Goal: Task Accomplishment & Management: Use online tool/utility

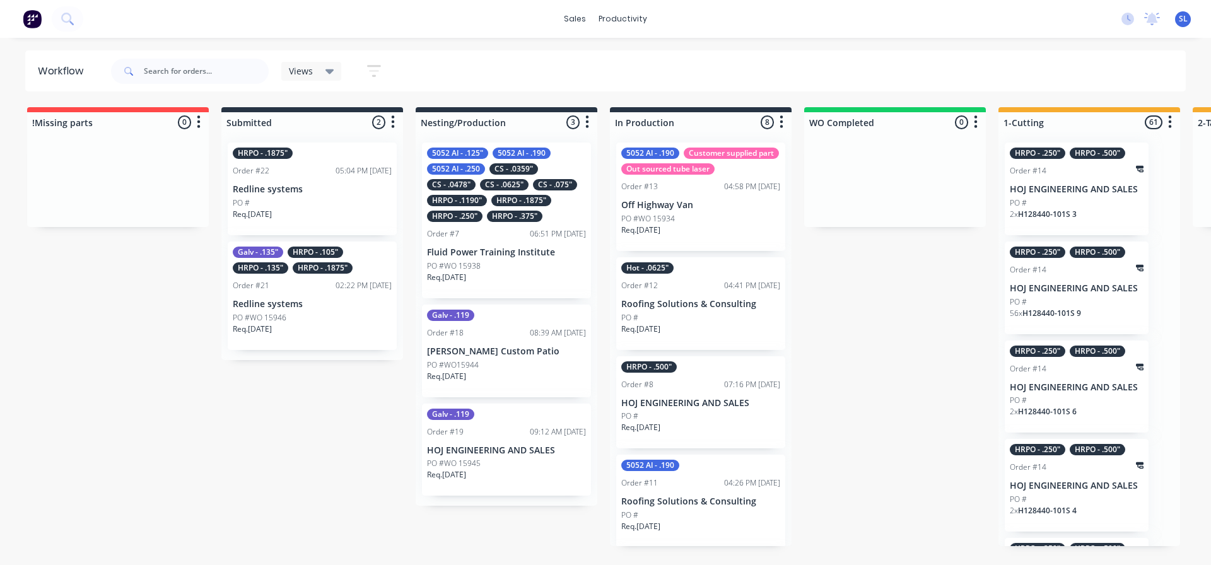
scroll to position [315, 0]
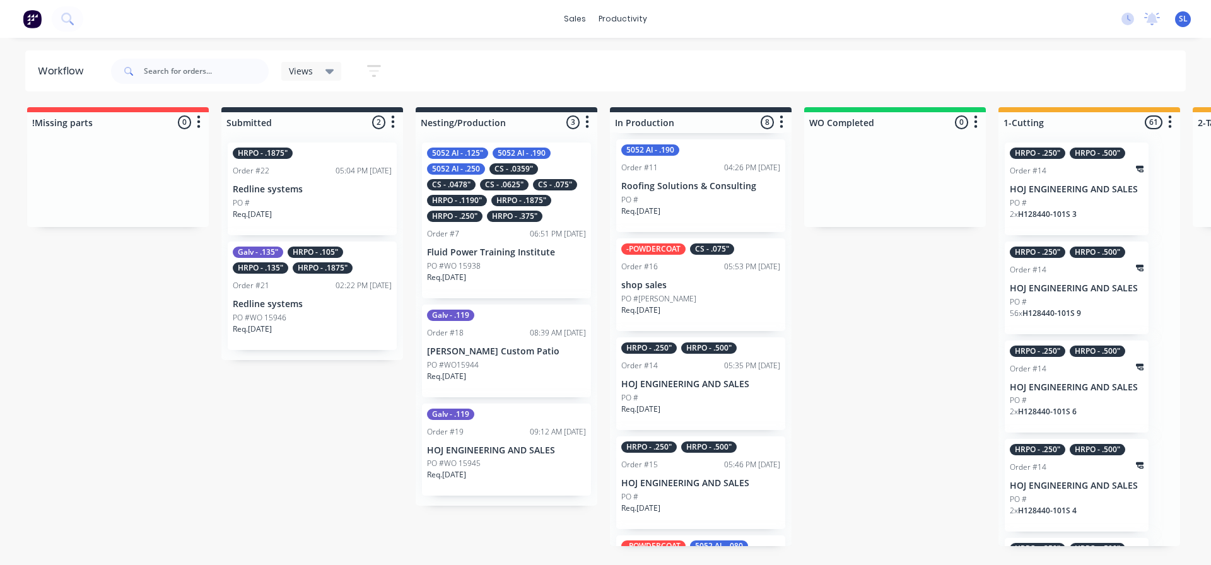
click at [490, 464] on div "PO #WO 15945" at bounding box center [506, 463] width 159 height 11
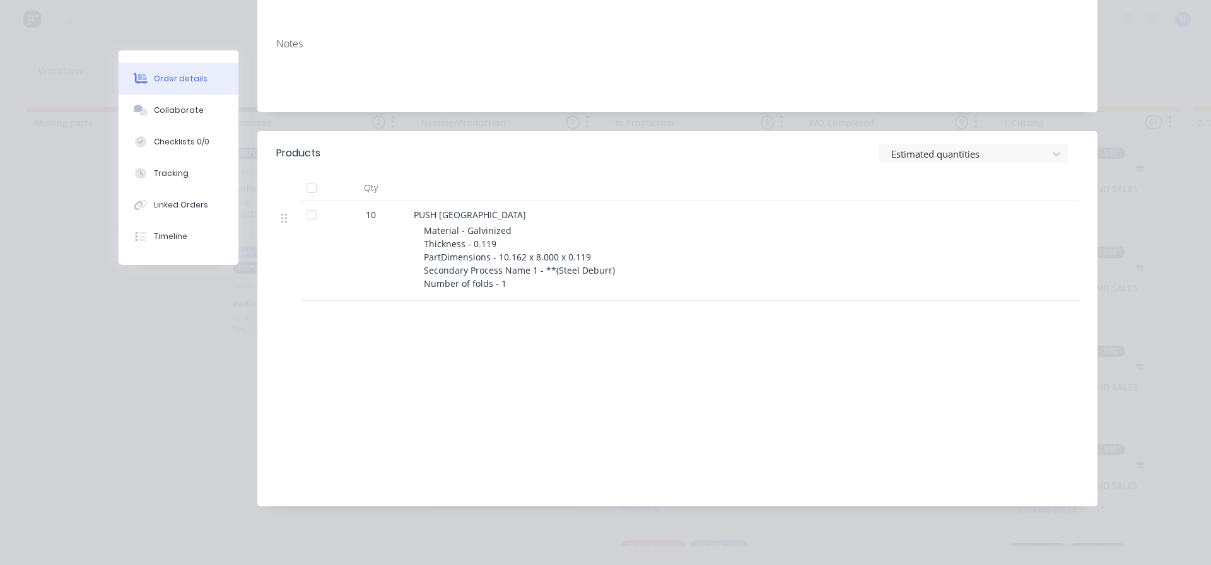
scroll to position [0, 0]
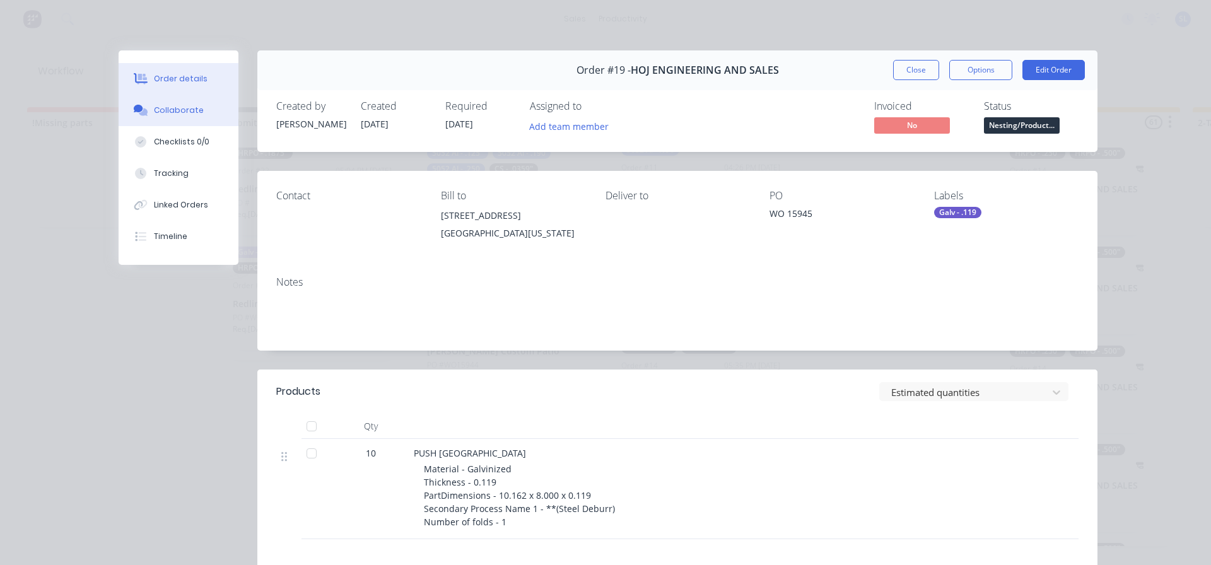
click at [165, 108] on div "Collaborate" at bounding box center [179, 110] width 50 height 11
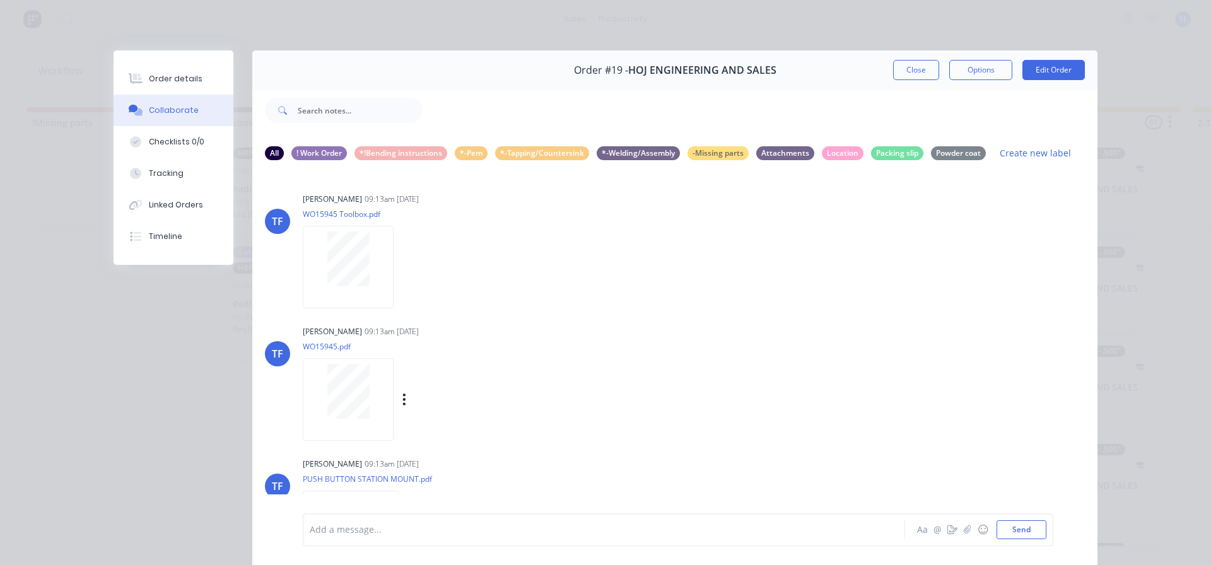
scroll to position [58, 0]
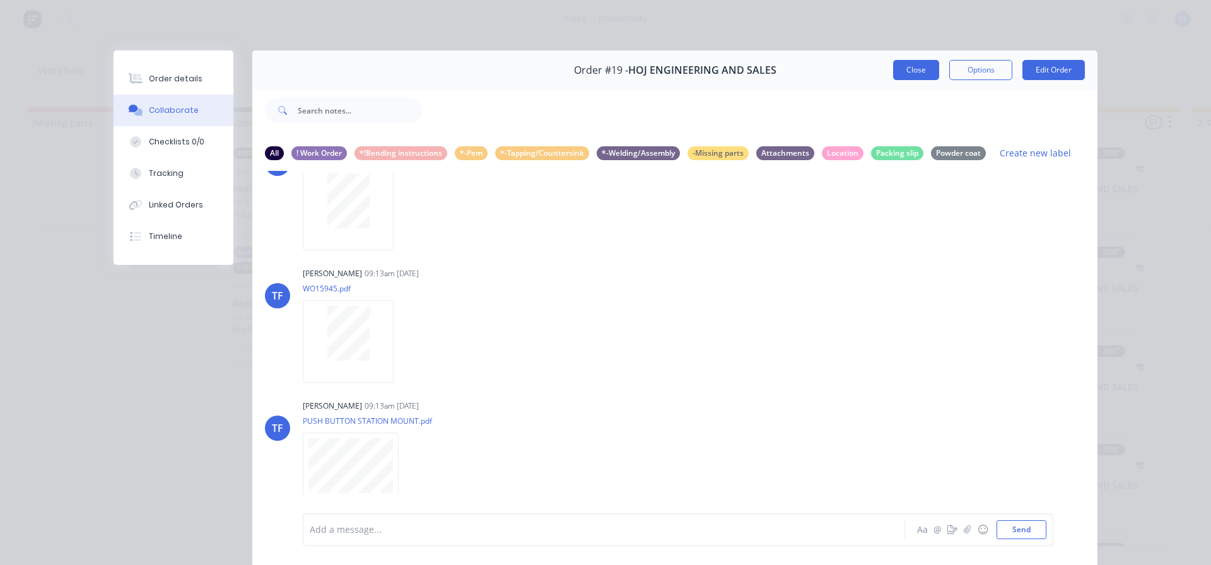
click at [903, 71] on button "Close" at bounding box center [916, 70] width 46 height 20
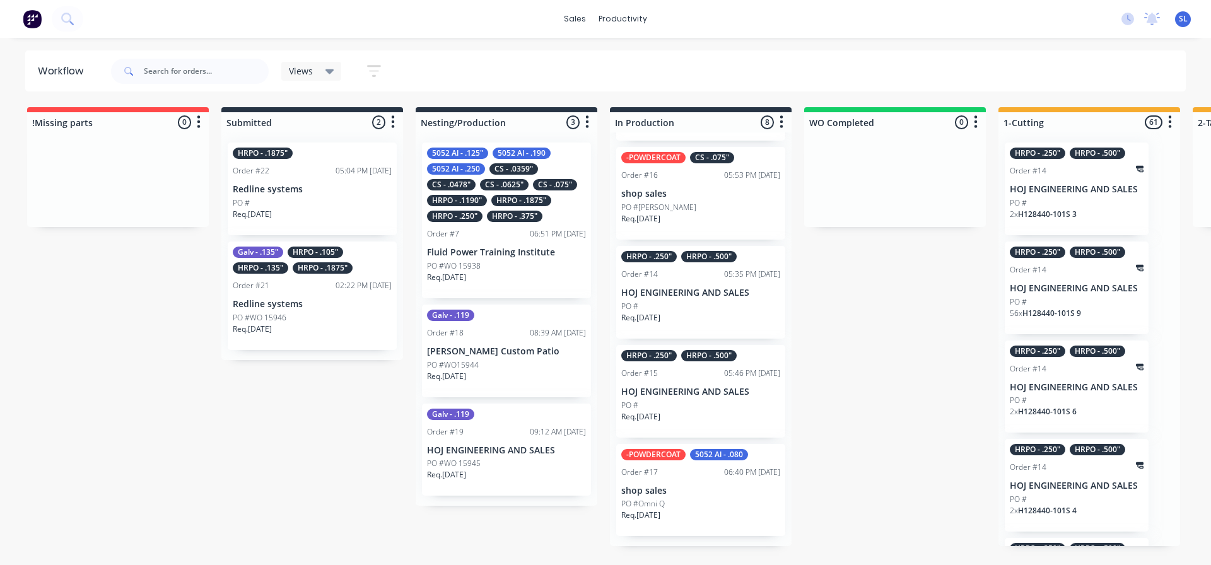
scroll to position [413, 0]
click at [692, 422] on div "Req. [DATE]" at bounding box center [700, 421] width 159 height 21
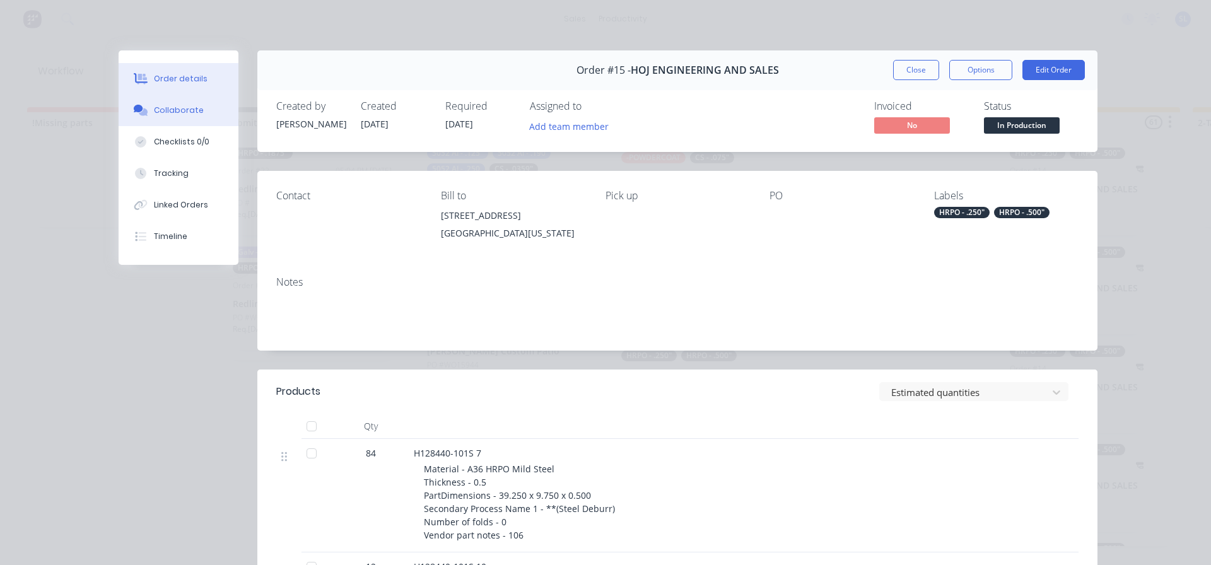
click at [169, 108] on div "Collaborate" at bounding box center [179, 110] width 50 height 11
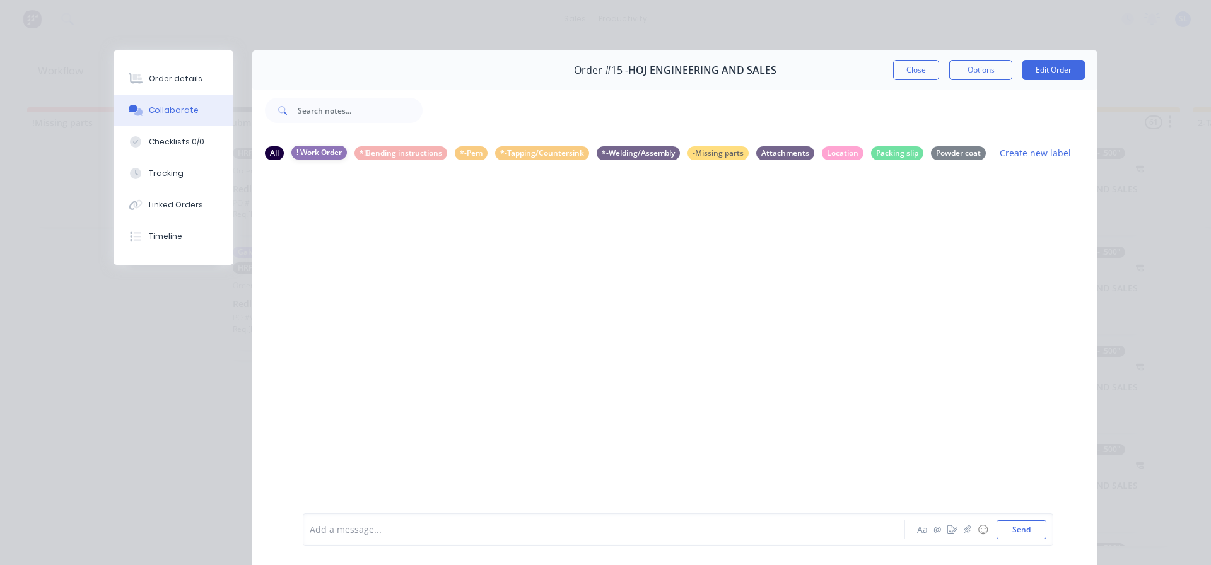
click at [312, 151] on div "! Work Order" at bounding box center [318, 153] width 55 height 14
click at [312, 211] on div at bounding box center [674, 341] width 845 height 341
click at [267, 155] on div "All" at bounding box center [274, 153] width 19 height 14
click at [315, 153] on div "! Work Order" at bounding box center [318, 153] width 55 height 14
click at [906, 69] on button "Close" at bounding box center [916, 70] width 46 height 20
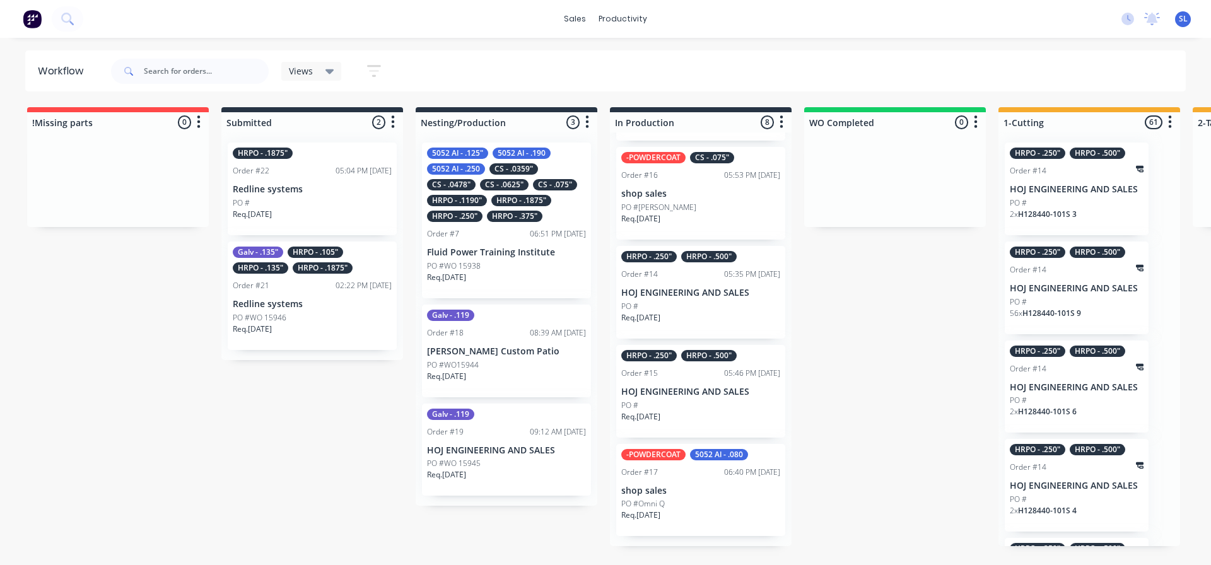
click at [692, 199] on p "shop sales" at bounding box center [700, 194] width 159 height 11
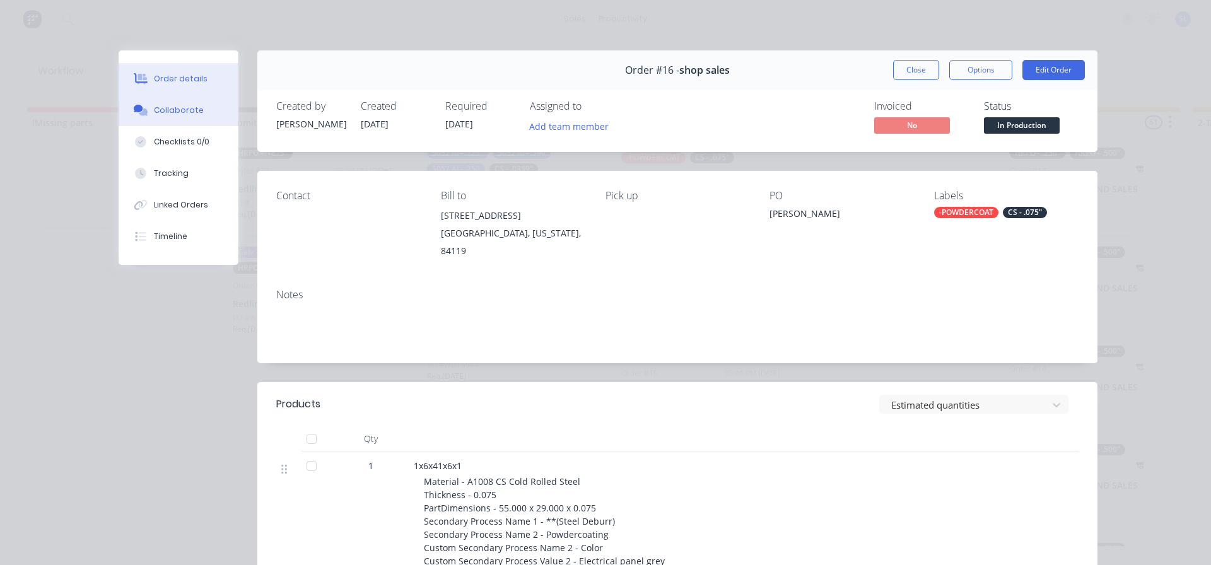
click at [164, 112] on div "Collaborate" at bounding box center [179, 110] width 50 height 11
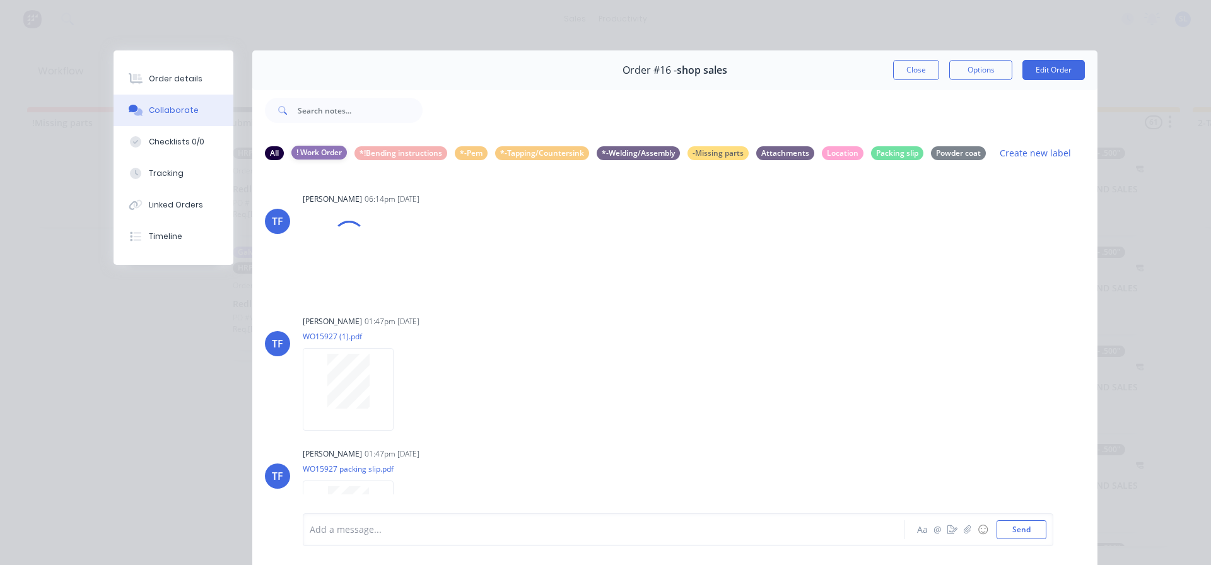
click at [314, 151] on div "! Work Order" at bounding box center [318, 153] width 55 height 14
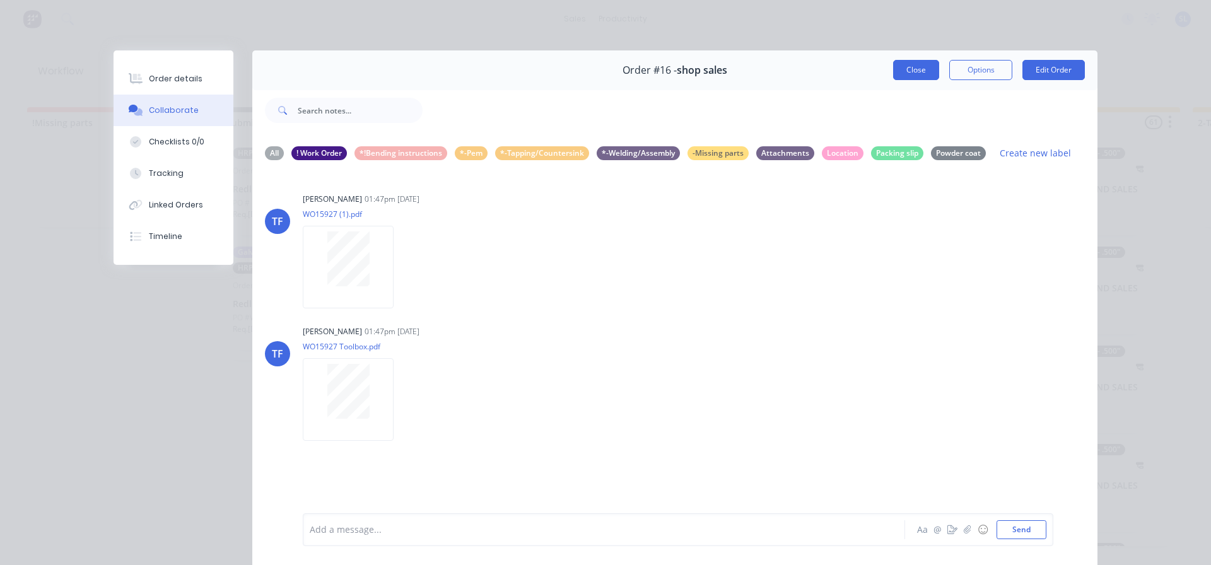
click at [902, 72] on button "Close" at bounding box center [916, 70] width 46 height 20
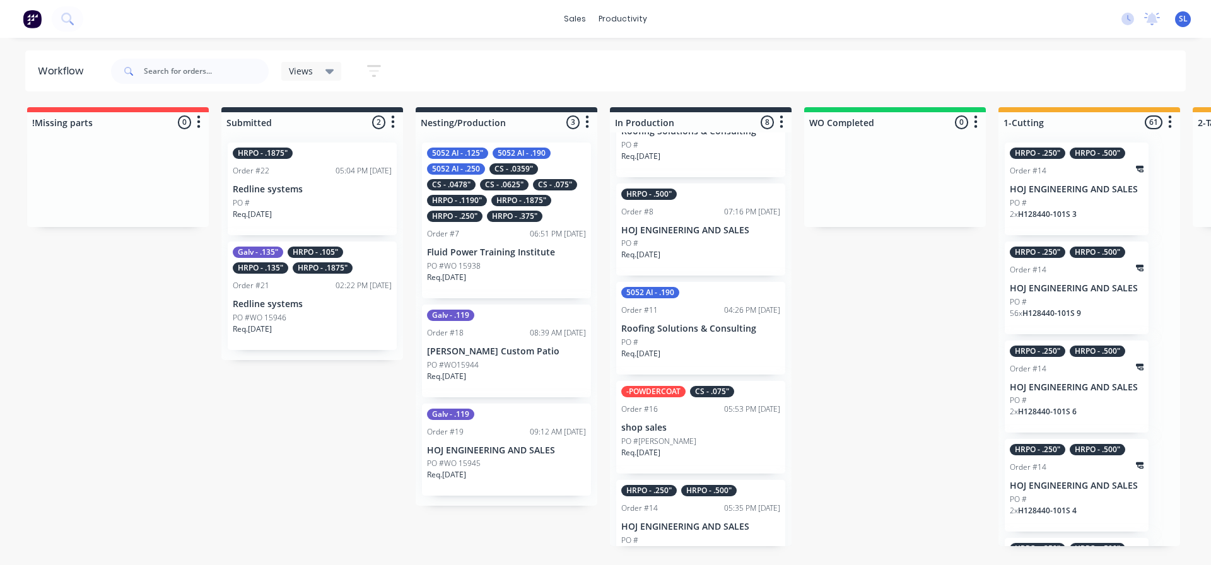
scroll to position [189, 0]
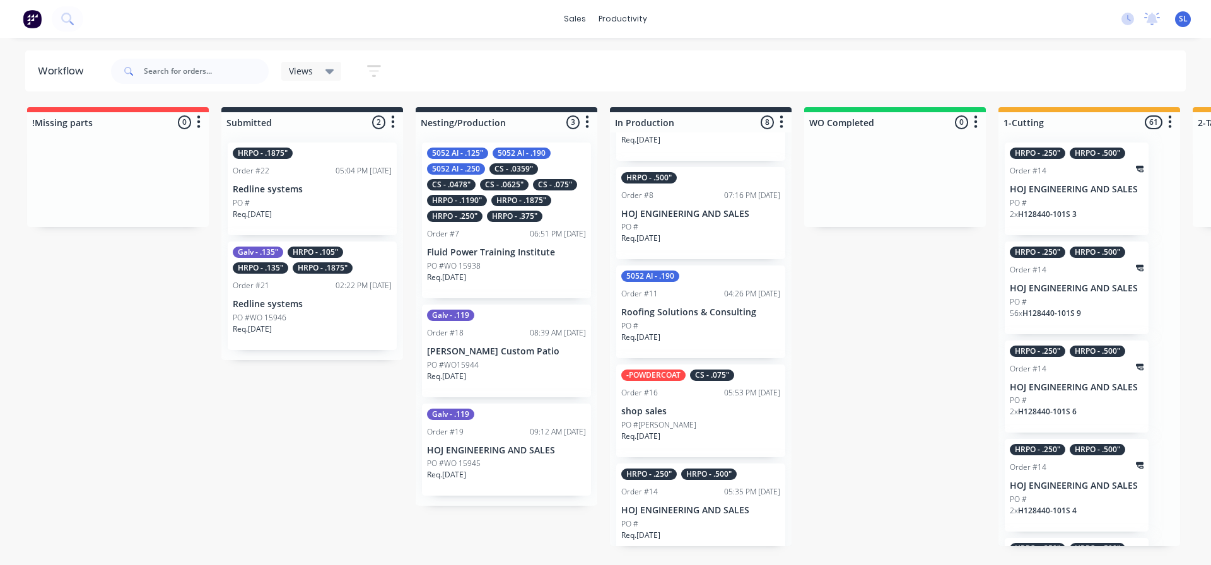
click at [698, 233] on div "PO #" at bounding box center [700, 226] width 159 height 11
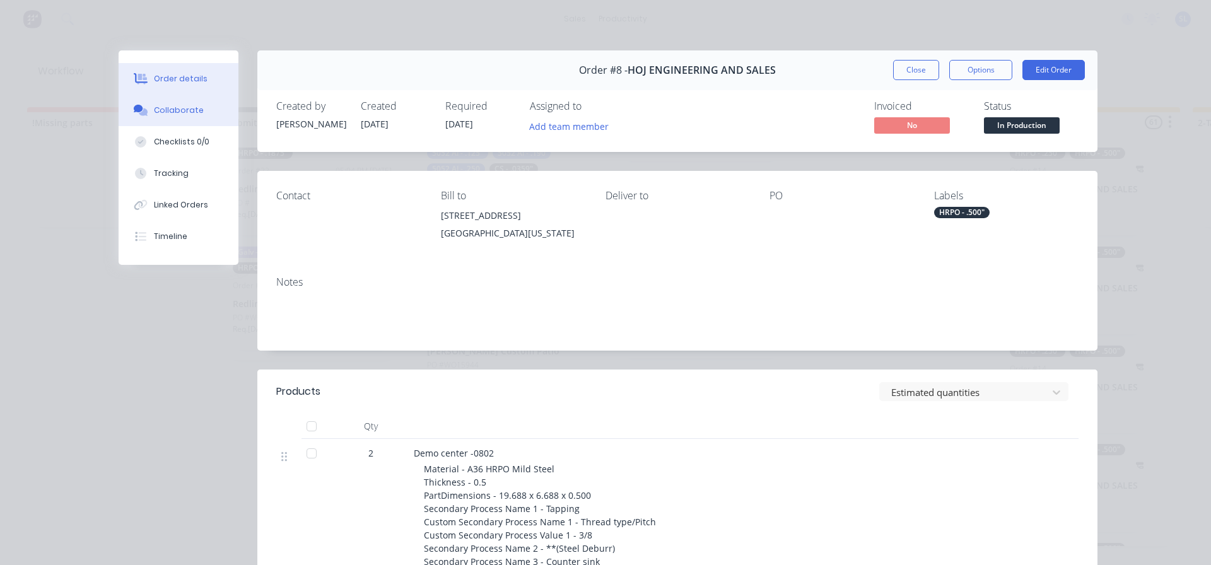
click at [158, 110] on div "Collaborate" at bounding box center [179, 110] width 50 height 11
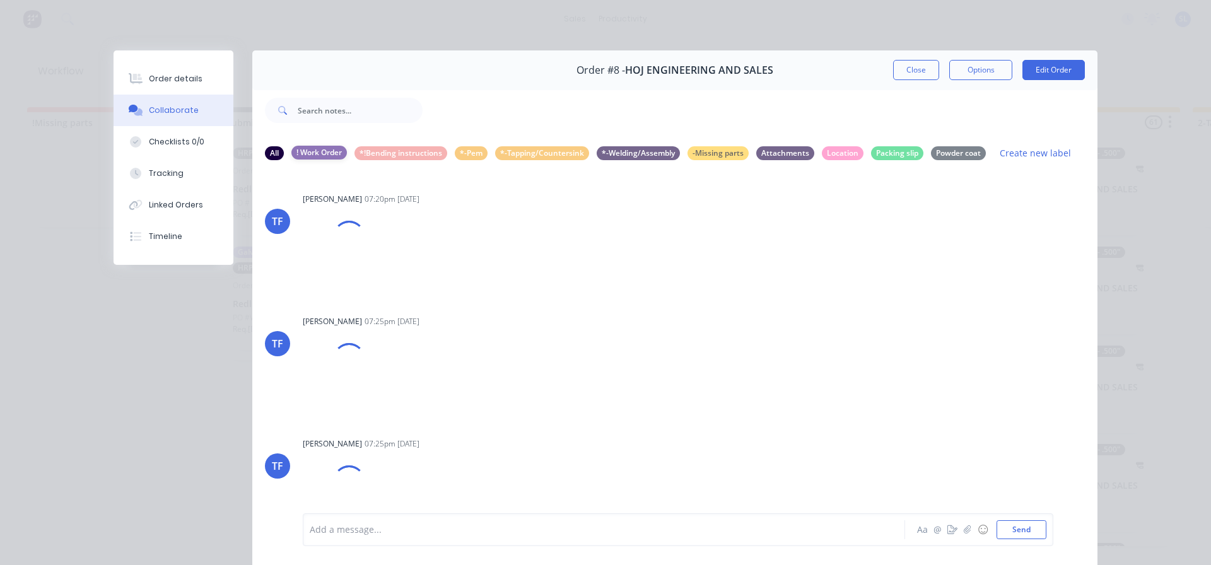
click at [320, 152] on div "! Work Order" at bounding box center [318, 153] width 55 height 14
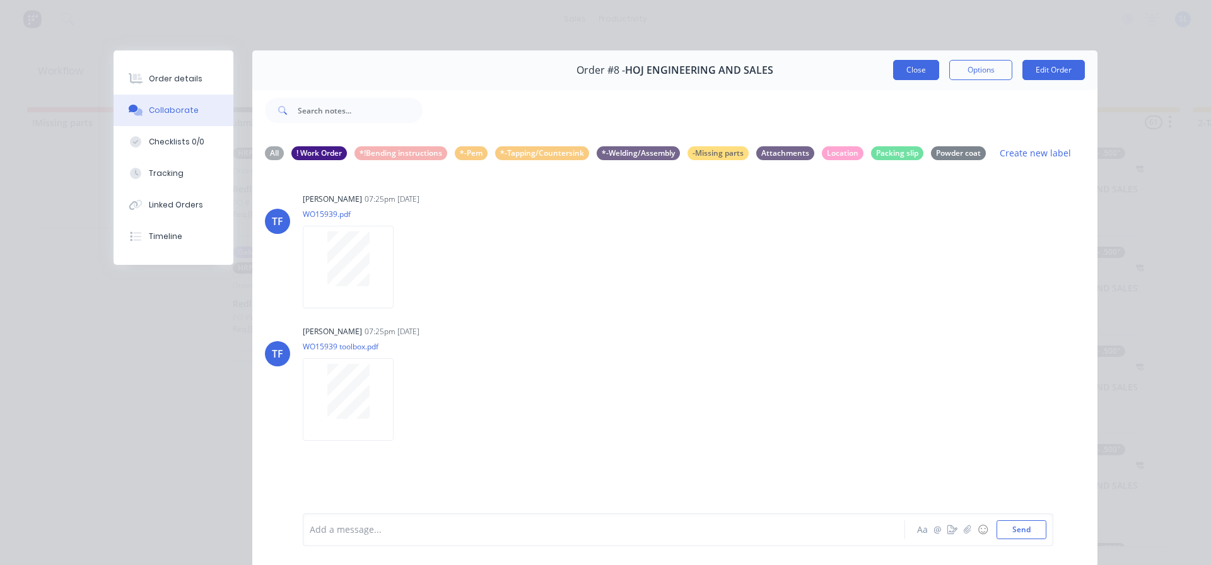
click at [918, 71] on button "Close" at bounding box center [916, 70] width 46 height 20
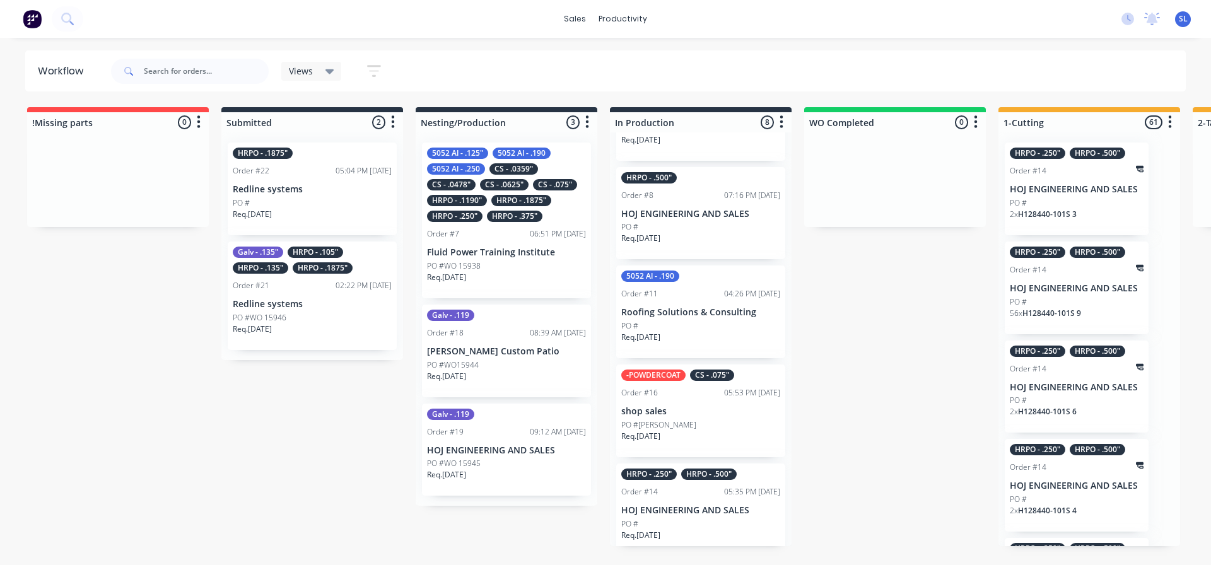
click at [709, 530] on div "PO #" at bounding box center [700, 523] width 159 height 11
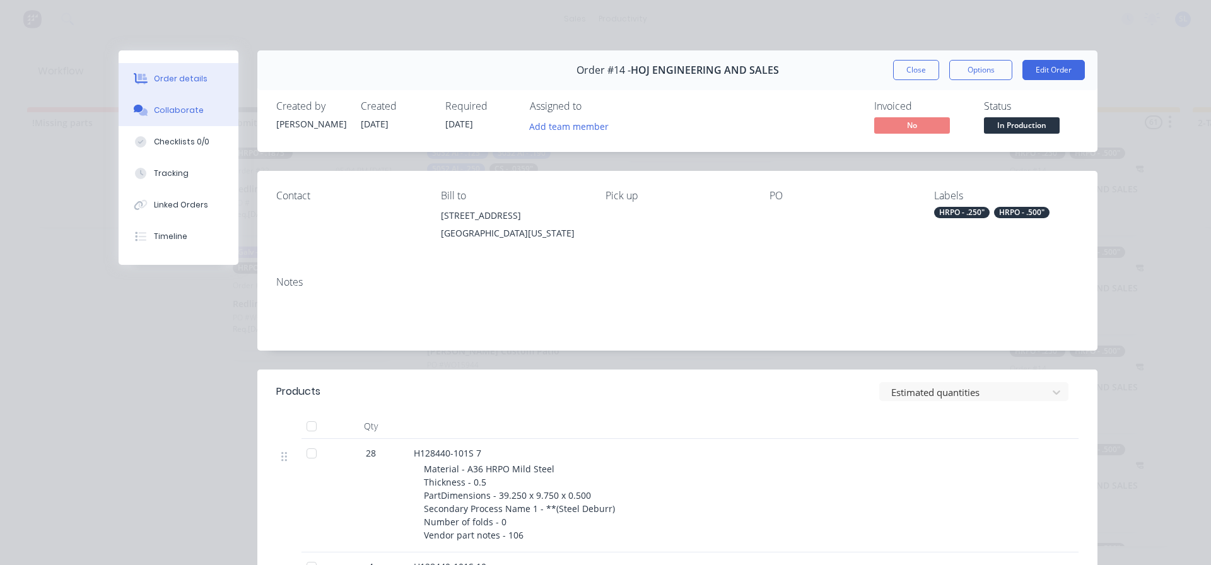
click at [148, 106] on button "Collaborate" at bounding box center [179, 111] width 120 height 32
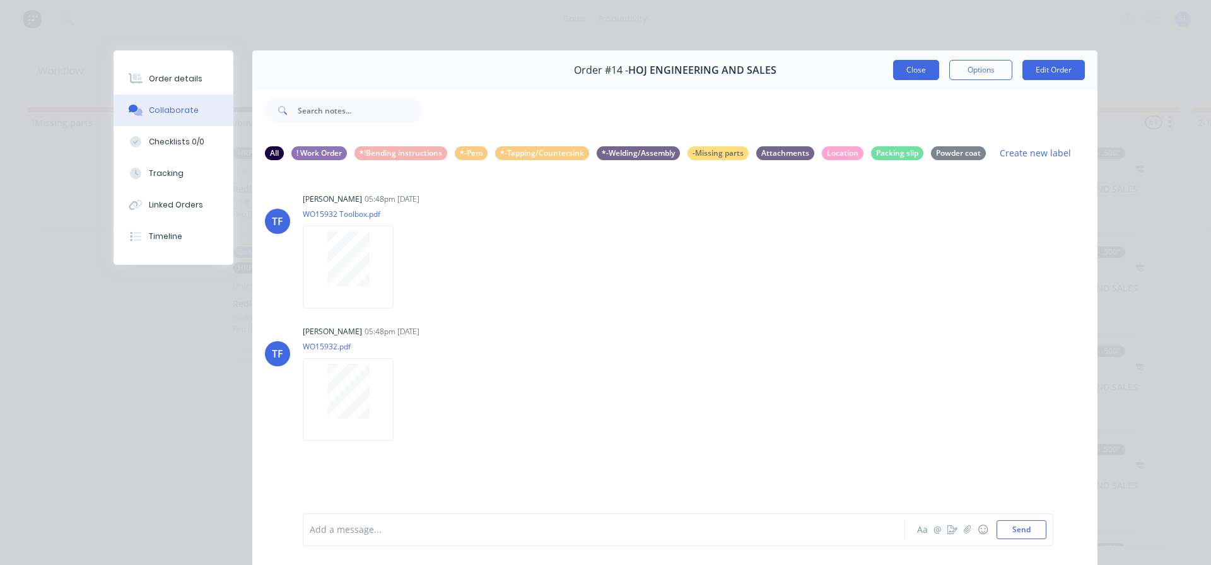
click at [918, 73] on button "Close" at bounding box center [916, 70] width 46 height 20
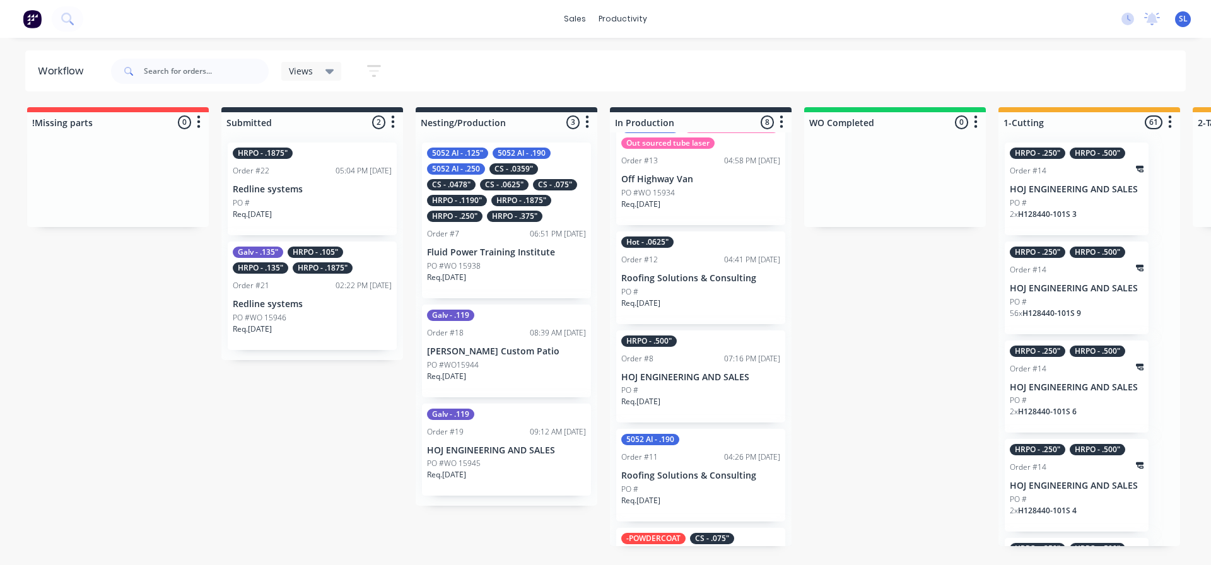
scroll to position [0, 0]
